Goal: Find specific page/section: Locate a particular part of the current website

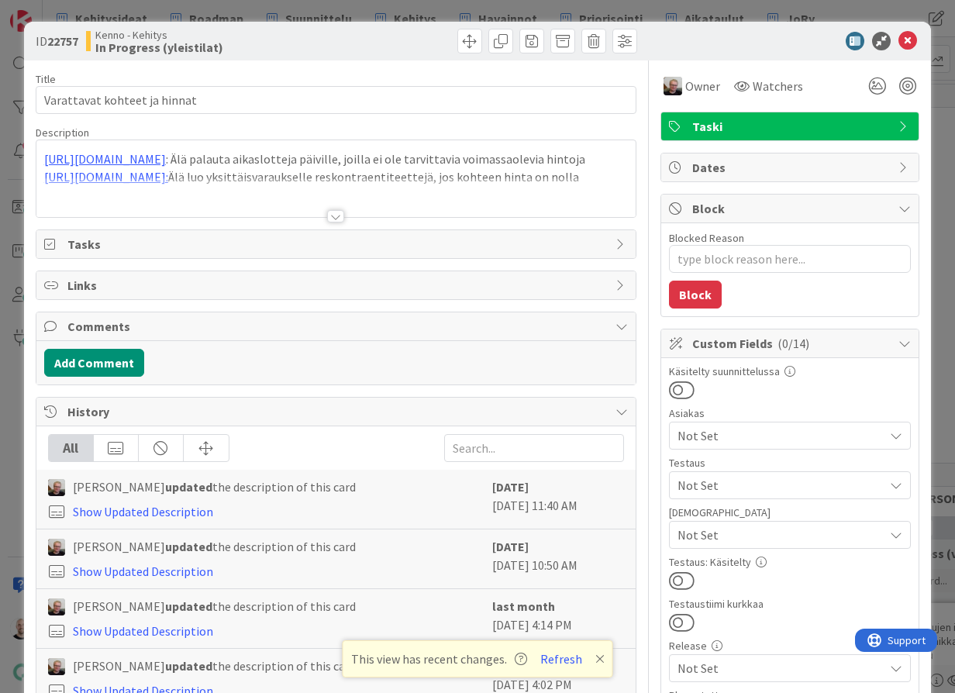
click at [595, 656] on icon at bounding box center [599, 658] width 9 height 12
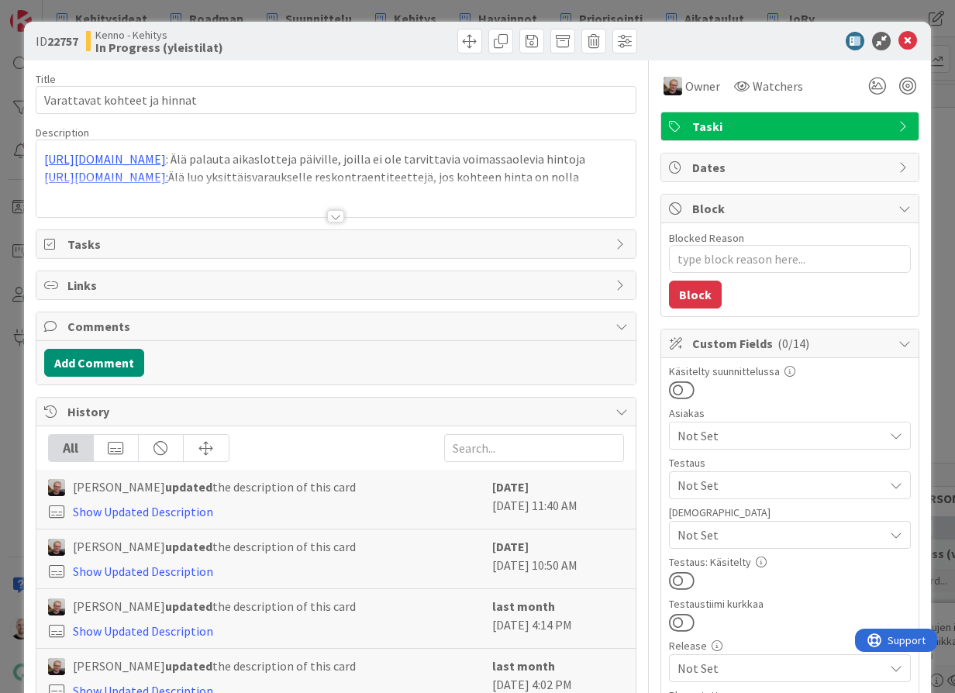
click at [256, 7] on div "ID 22757 Kenno - Kehitys In Progress (yleistilat) Title 28 / 128 Varattavat koh…" at bounding box center [477, 346] width 955 height 693
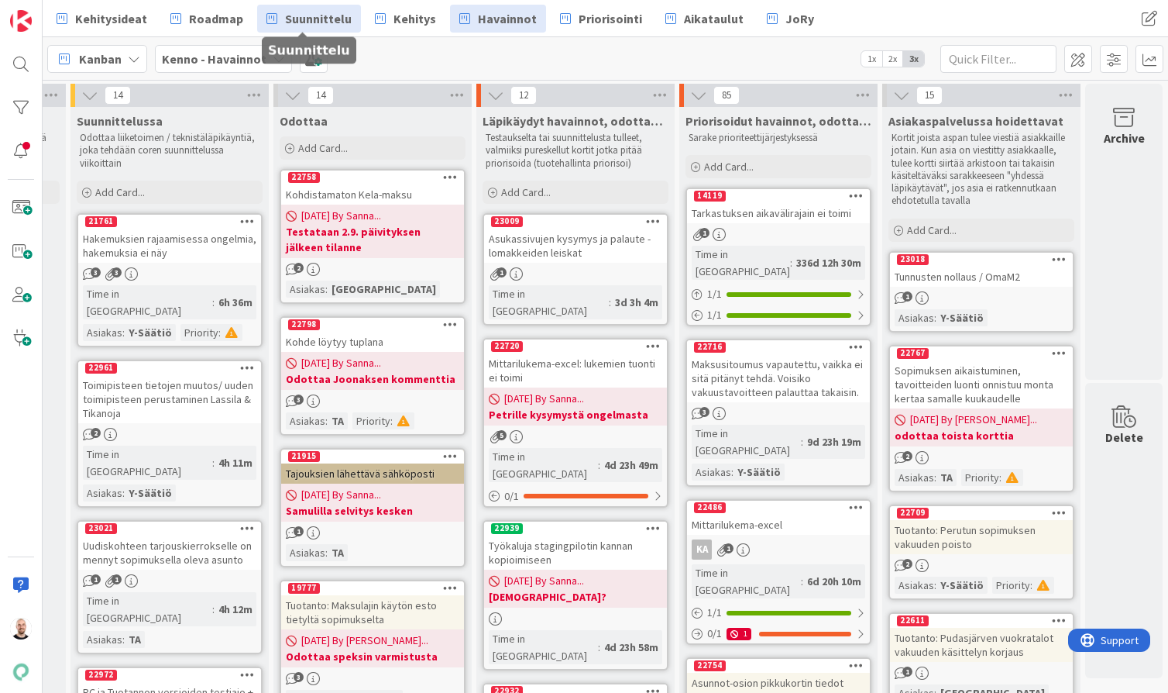
click at [329, 19] on span "Suunnittelu" at bounding box center [318, 18] width 67 height 19
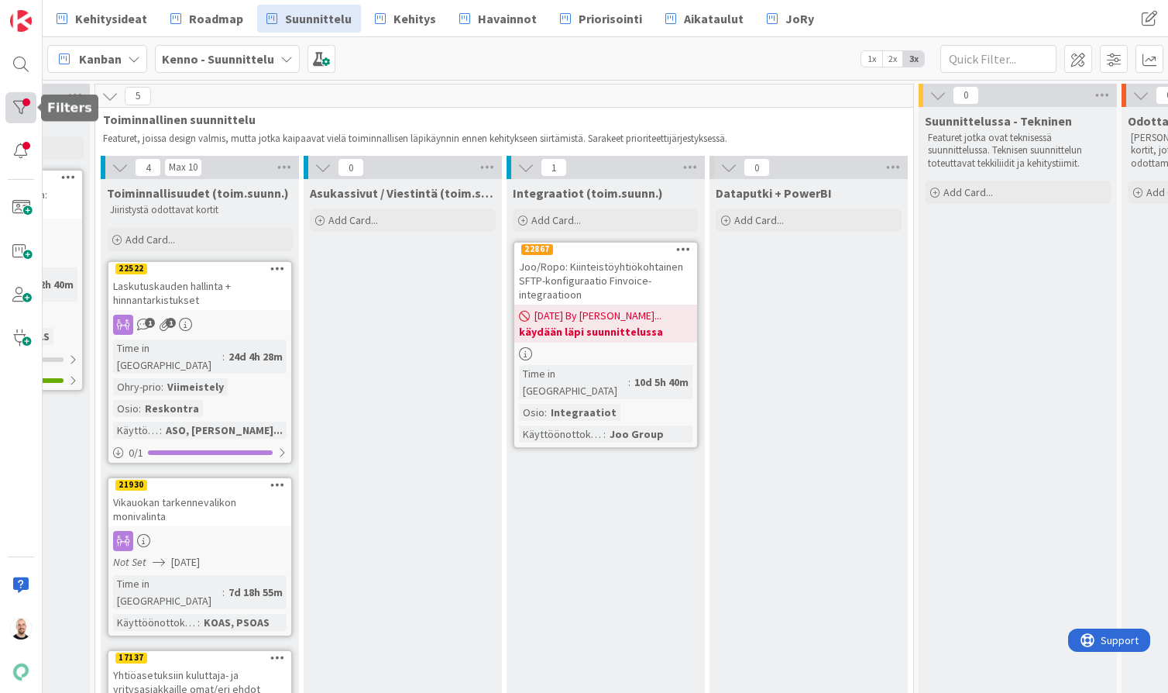
click at [17, 116] on div at bounding box center [20, 107] width 31 height 31
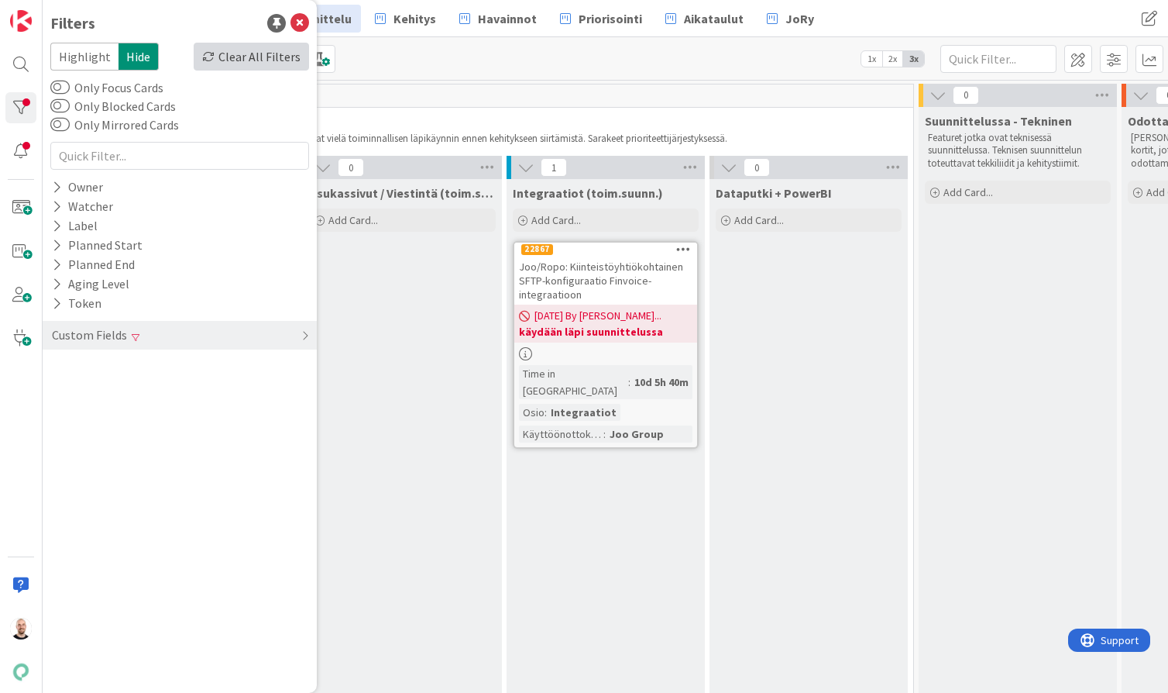
click at [265, 60] on div "Clear All Filters" at bounding box center [251, 57] width 115 height 28
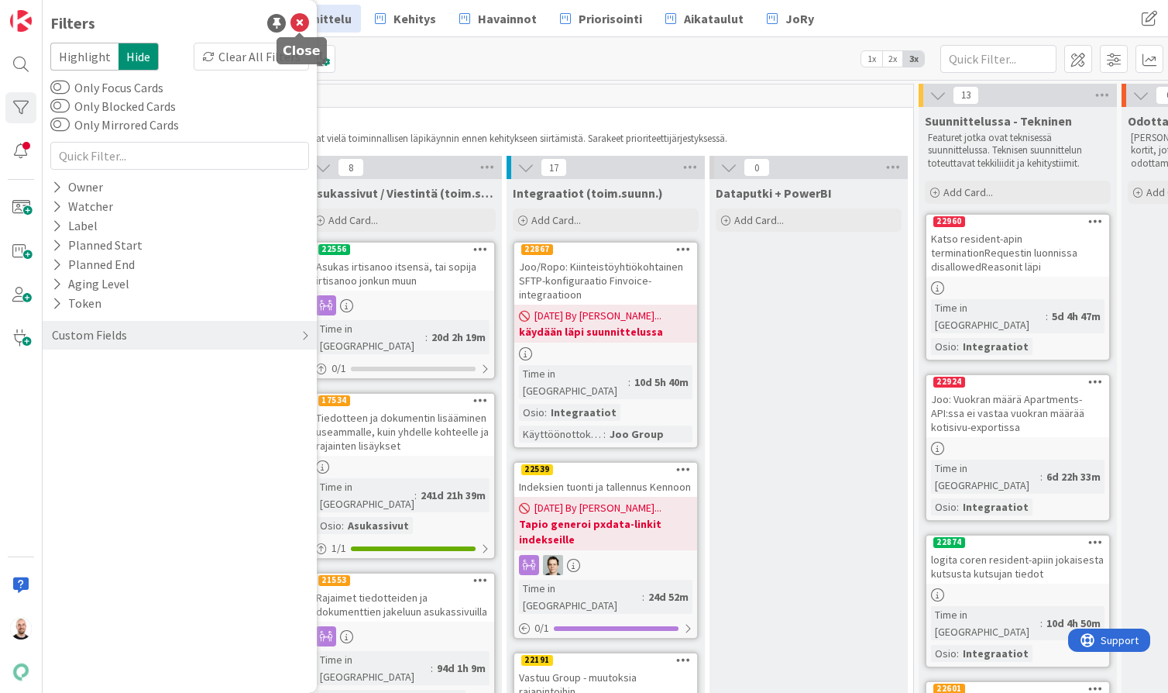
click at [299, 21] on icon at bounding box center [300, 23] width 19 height 19
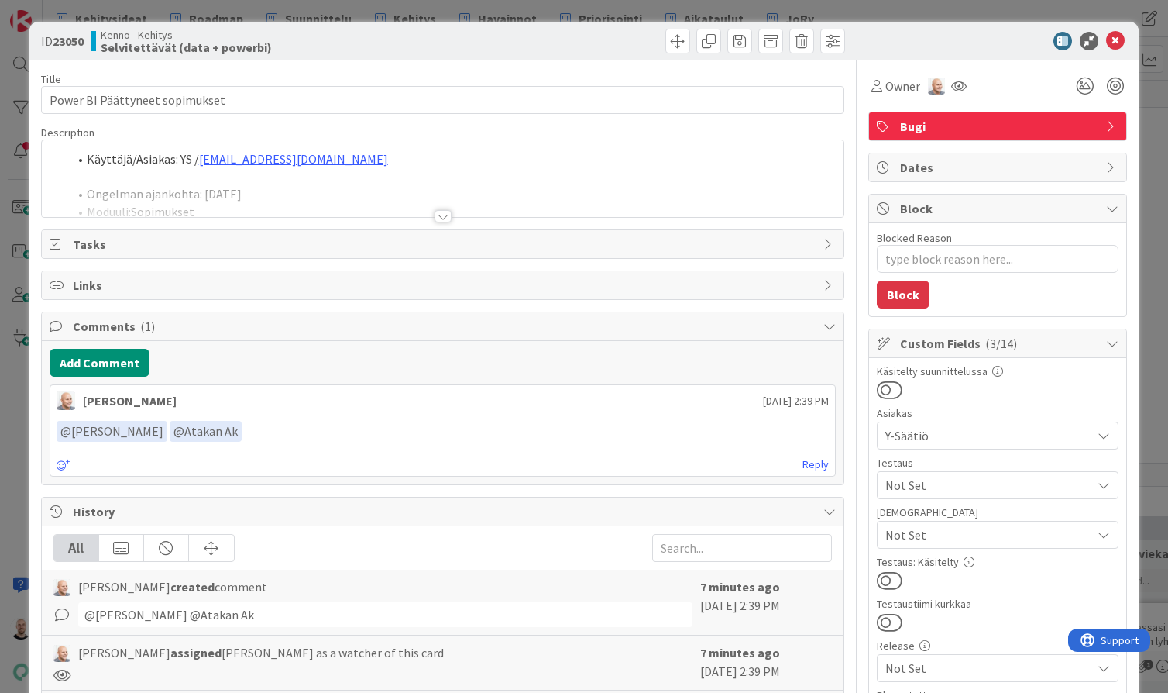
click at [449, 215] on div at bounding box center [443, 216] width 17 height 12
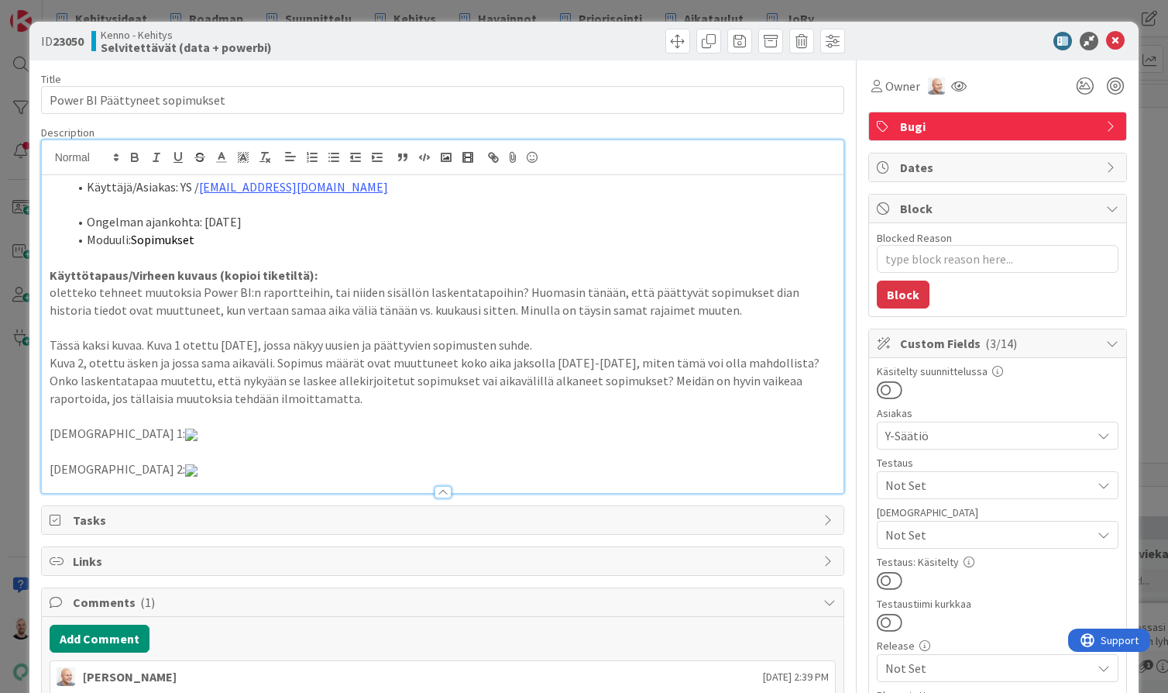
type textarea "x"
click at [649, 12] on div "ID 23050 Kenno - Kehitys Selvitettävät (data + powerbi) Title 32 / 128 Power BI…" at bounding box center [584, 346] width 1168 height 693
